Goal: Check status: Check status

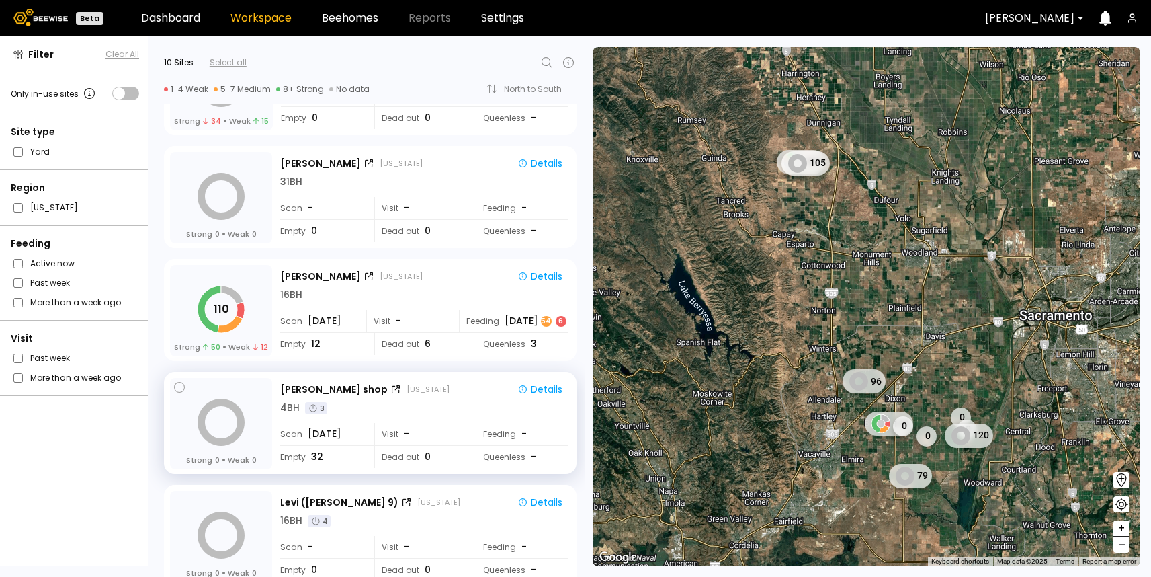
scroll to position [313, 0]
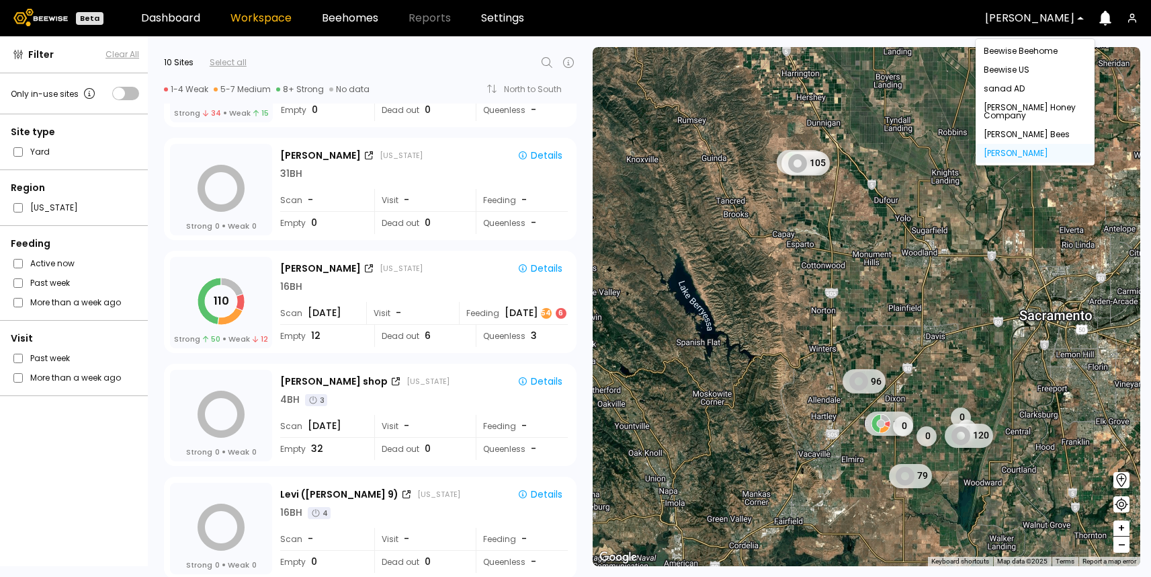
click at [1036, 23] on div at bounding box center [1029, 18] width 89 height 12
click at [1022, 108] on div "[PERSON_NAME] Honey Company" at bounding box center [1035, 112] width 103 height 16
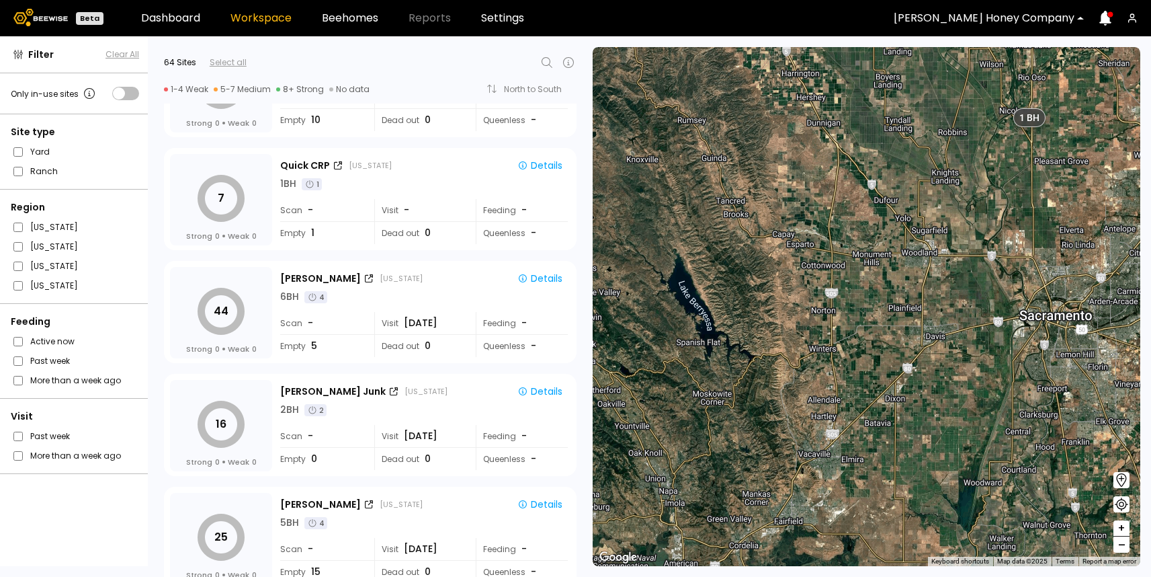
scroll to position [776, 0]
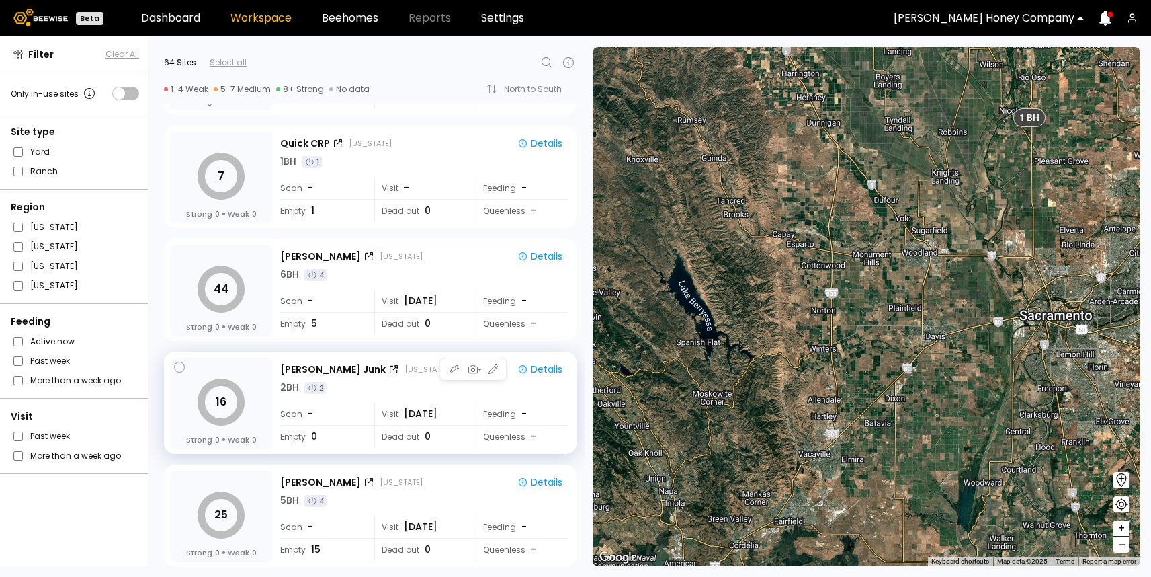
click at [455, 423] on div "Visit [DATE]" at bounding box center [420, 414] width 92 height 22
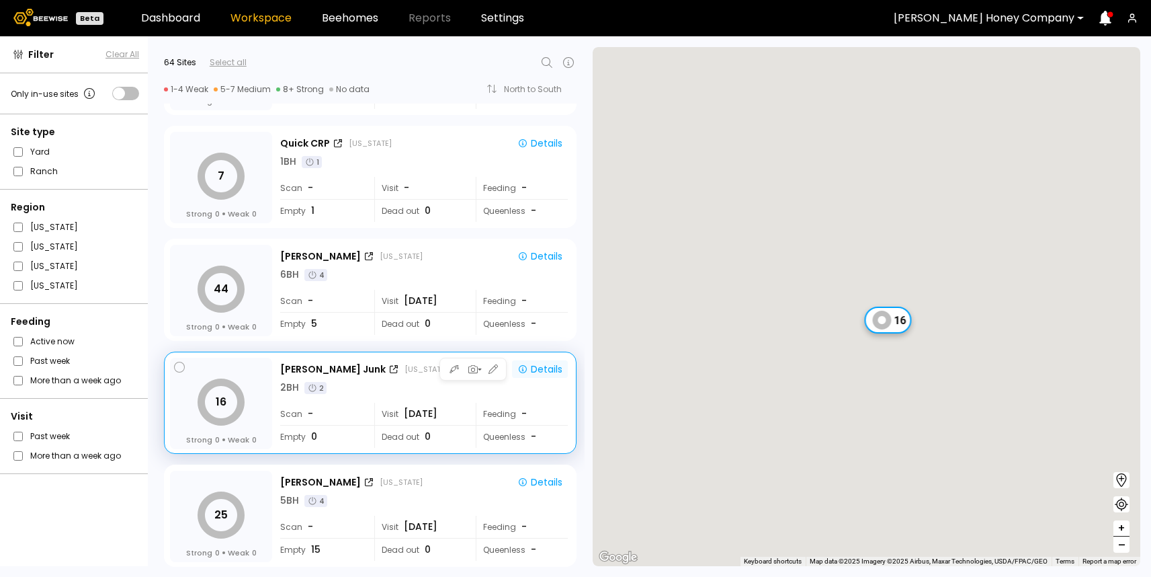
click at [543, 363] on div "Details" at bounding box center [540, 369] width 45 height 12
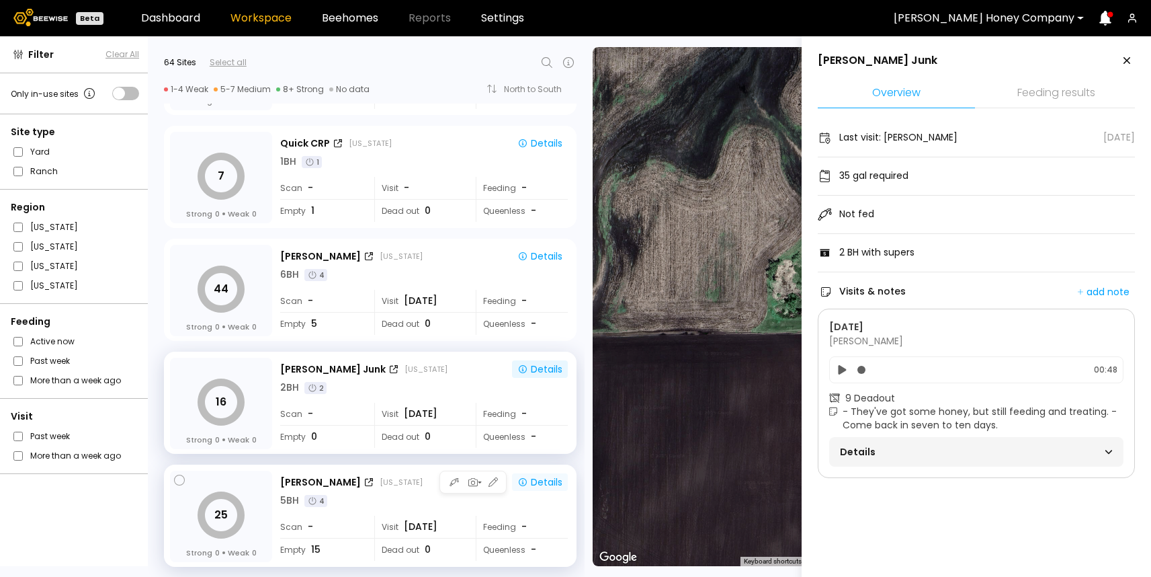
click at [538, 483] on div "Details" at bounding box center [540, 482] width 45 height 12
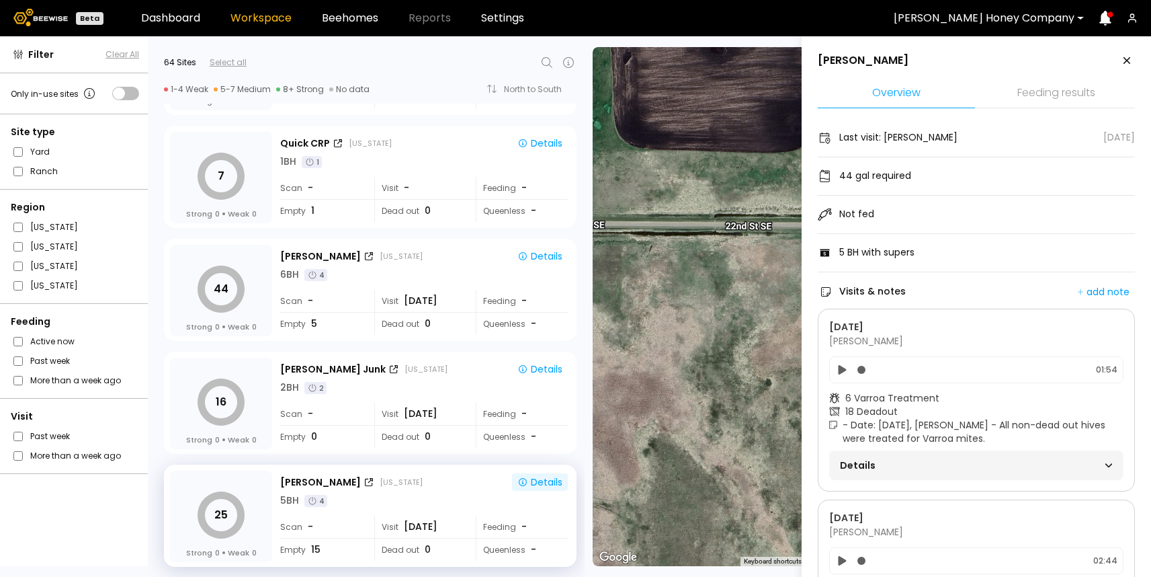
scroll to position [7, 0]
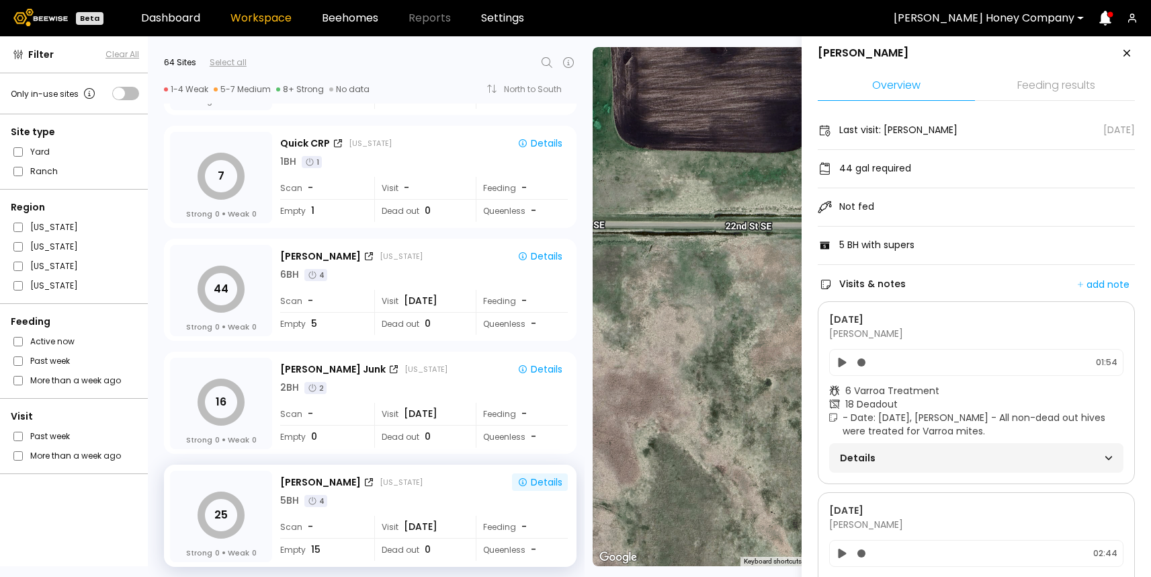
click at [1026, 466] on div "Details" at bounding box center [976, 457] width 273 height 19
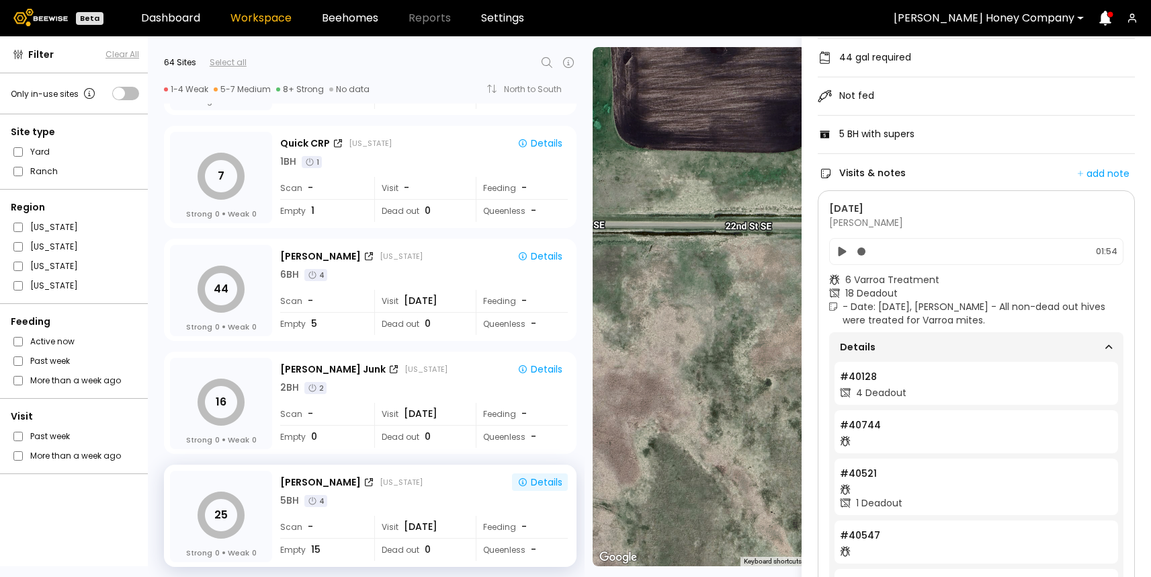
scroll to position [115, 0]
click at [981, 346] on div "Details" at bounding box center [976, 350] width 273 height 19
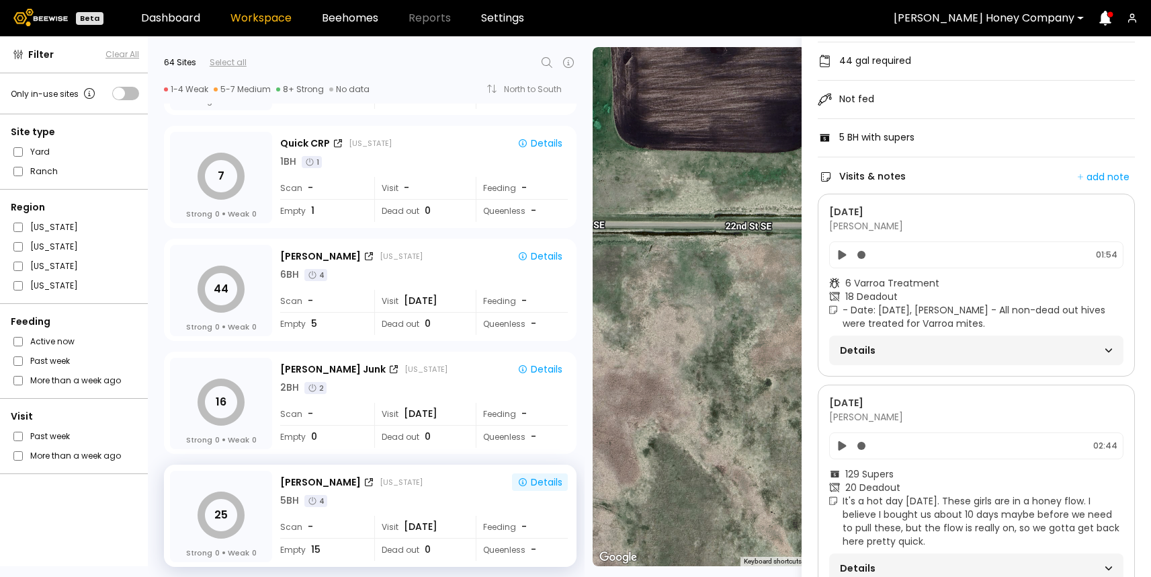
click at [843, 256] on icon at bounding box center [843, 253] width 8 height 9
click at [844, 256] on icon at bounding box center [842, 255] width 7 height 8
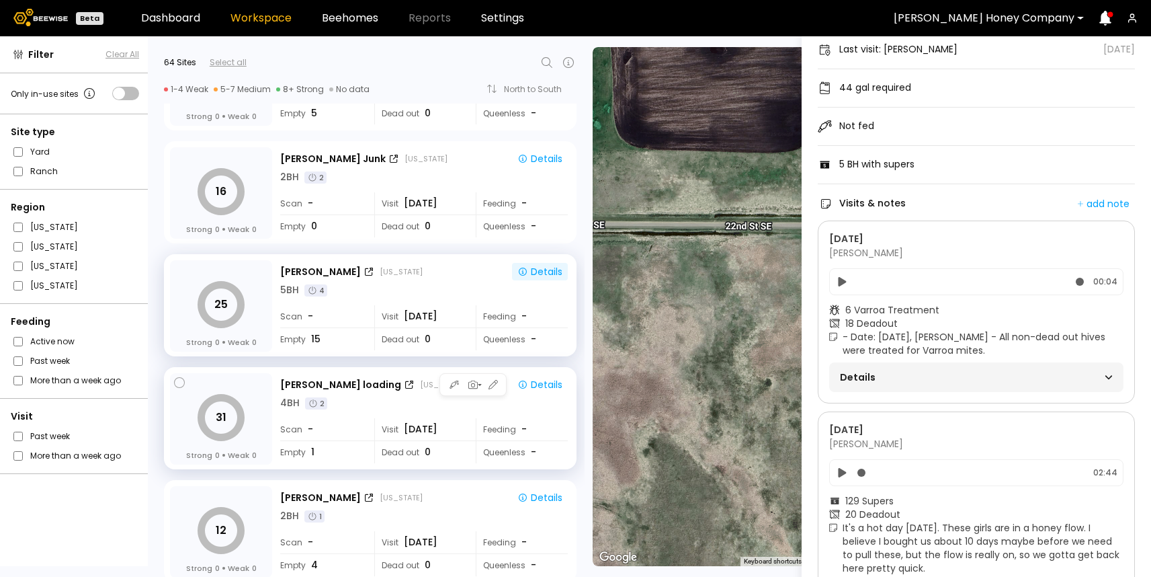
scroll to position [0, 0]
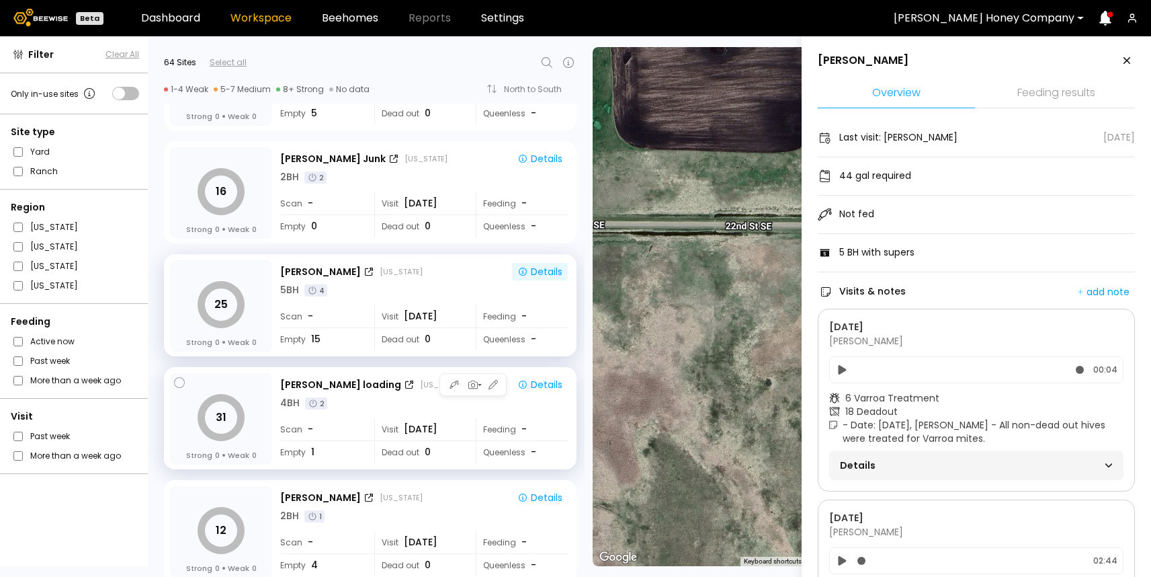
click at [442, 413] on div "[PERSON_NAME] loading [US_STATE] Details 4 BH 2 Scan - Visit [DATE] Feeding - E…" at bounding box center [425, 419] width 290 height 93
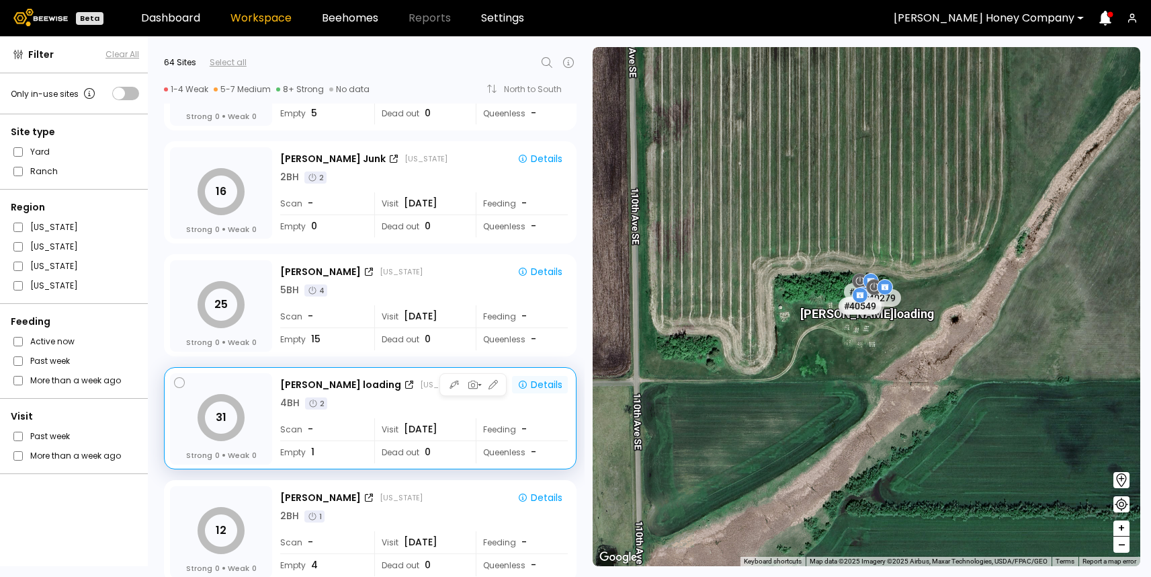
click at [550, 379] on div "Details" at bounding box center [540, 384] width 45 height 12
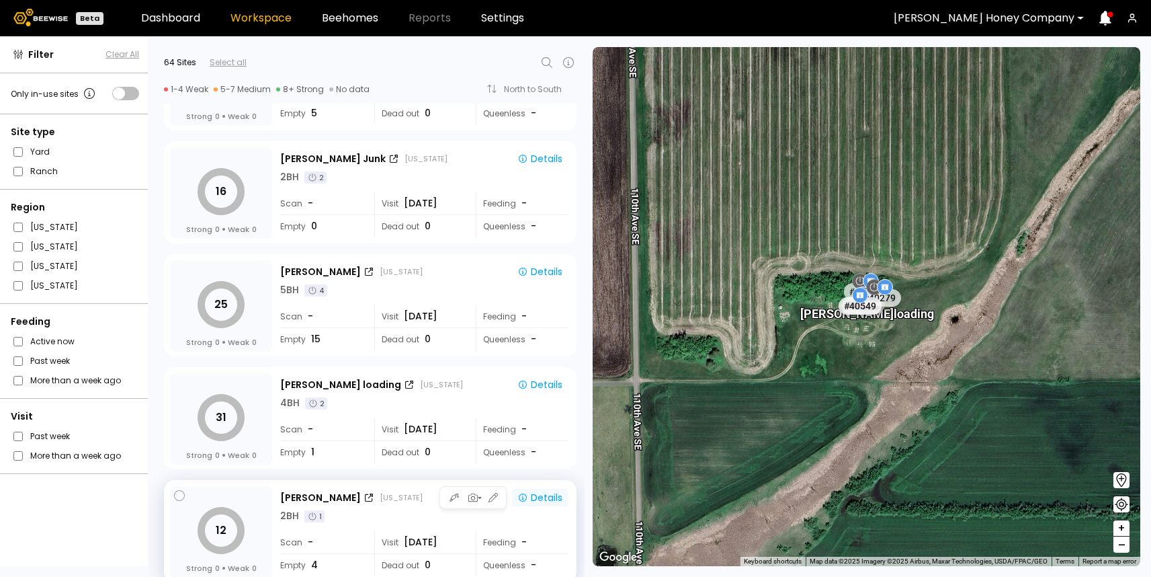
click at [534, 504] on button "Details" at bounding box center [540, 497] width 56 height 17
